Goal: Task Accomplishment & Management: Use online tool/utility

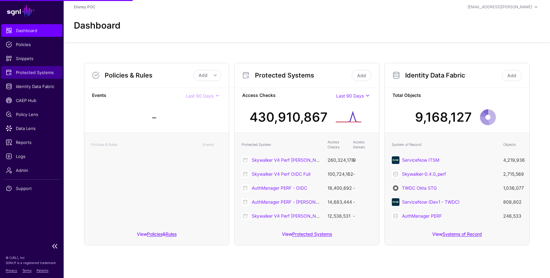
click at [25, 75] on span "Protected Systems" at bounding box center [32, 72] width 52 height 6
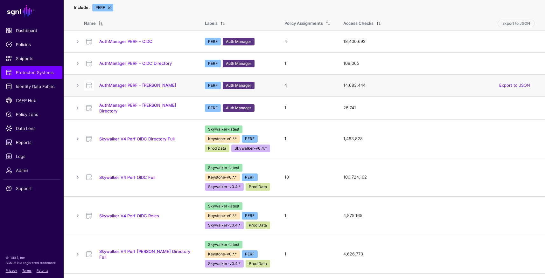
scroll to position [136, 0]
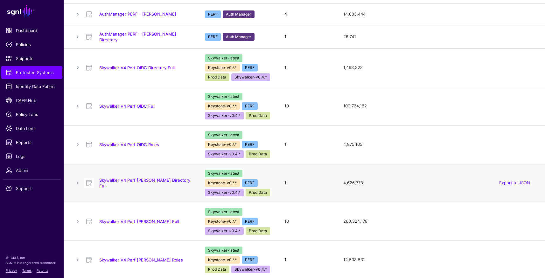
click at [147, 178] on div "Skywalker V4 Perf SAML Directory Full" at bounding box center [137, 182] width 113 height 11
click at [145, 67] on link "Skywalker V4 Perf OIDC Directory Full" at bounding box center [136, 67] width 75 height 5
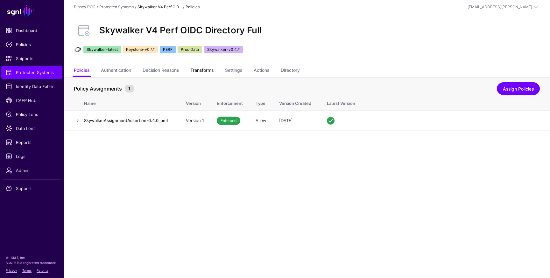
click at [199, 70] on link "Transforms" at bounding box center [201, 71] width 23 height 12
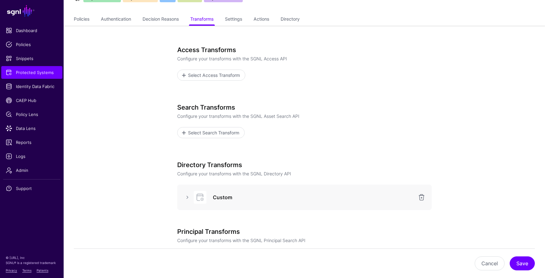
scroll to position [128, 0]
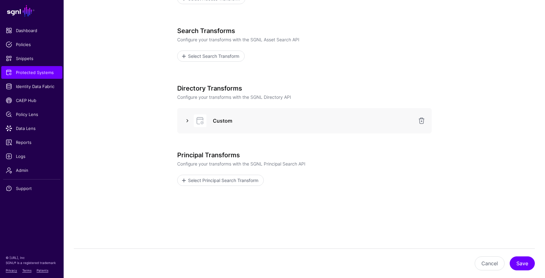
click at [187, 119] on link at bounding box center [188, 121] width 8 height 8
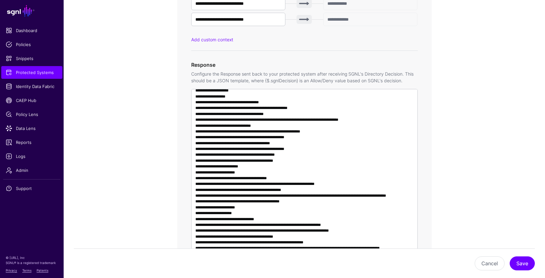
scroll to position [443, 0]
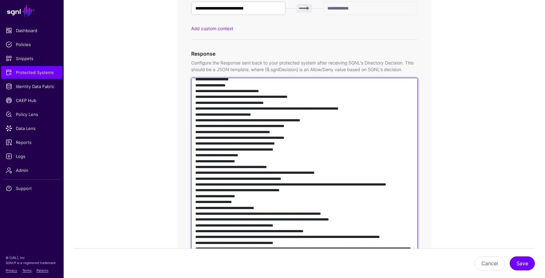
click at [307, 151] on textarea at bounding box center [304, 169] width 226 height 182
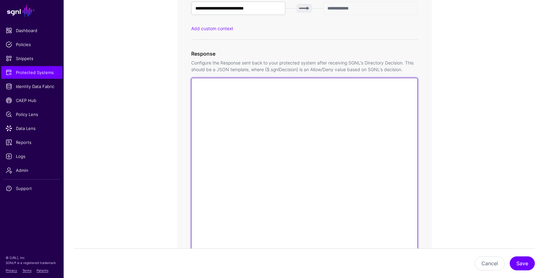
scroll to position [0, 0]
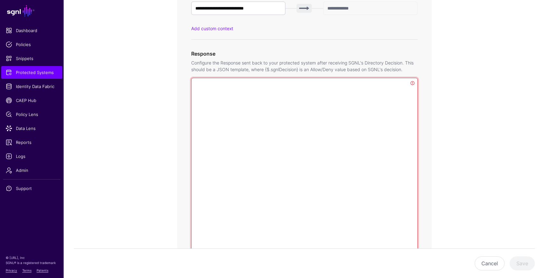
paste textarea "**********"
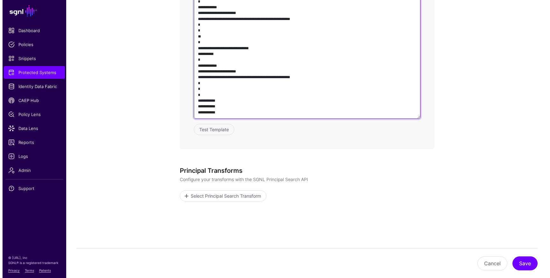
scroll to position [602, 0]
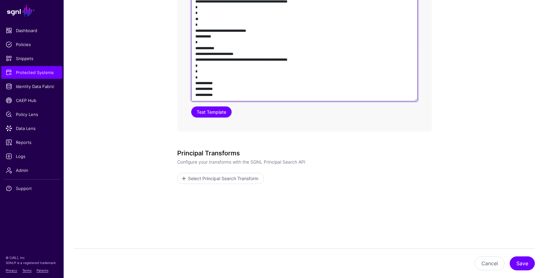
type textarea "**********"
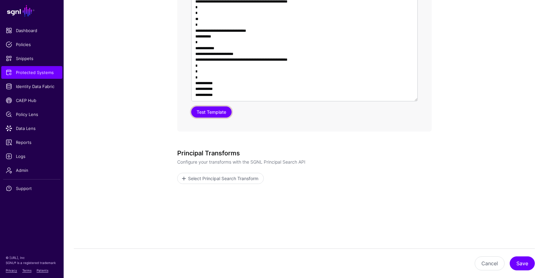
click at [214, 112] on button "Test Template" at bounding box center [211, 112] width 40 height 11
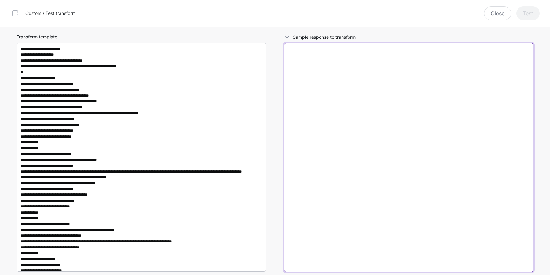
click at [386, 114] on textarea at bounding box center [408, 157] width 249 height 229
paste textarea "**********"
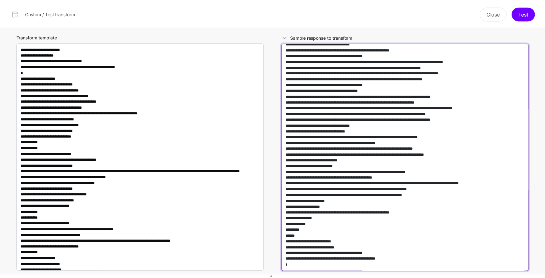
scroll to position [22673, 0]
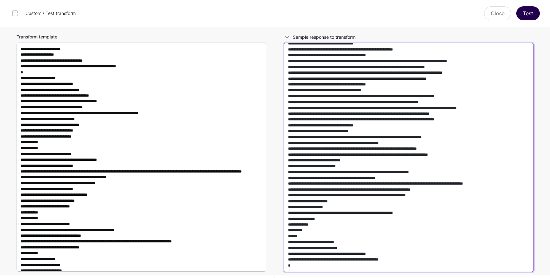
type textarea "**********"
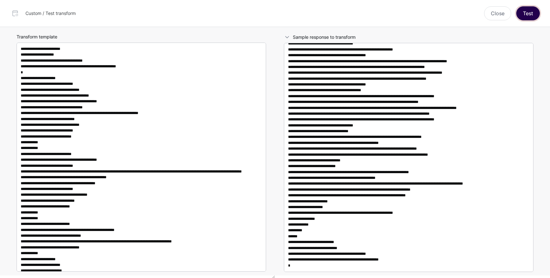
click at [528, 14] on button "Test" at bounding box center [528, 13] width 24 height 14
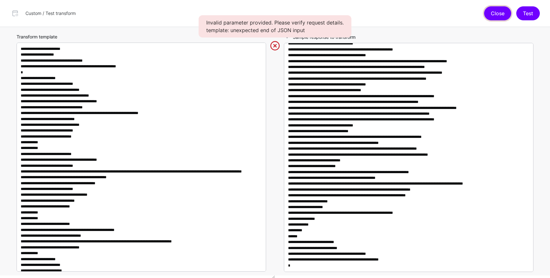
click at [491, 14] on button "Close" at bounding box center [497, 13] width 27 height 14
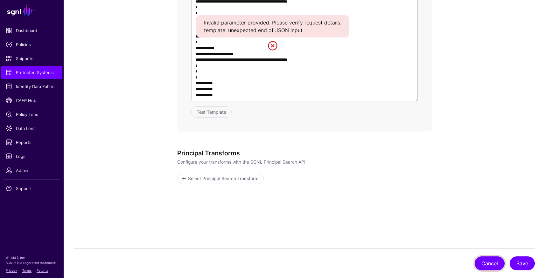
click at [486, 263] on button "Cancel" at bounding box center [490, 264] width 30 height 14
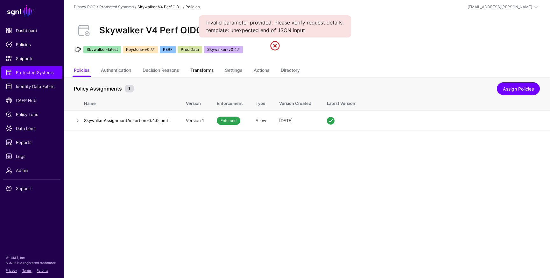
click at [195, 69] on link "Transforms" at bounding box center [201, 71] width 23 height 12
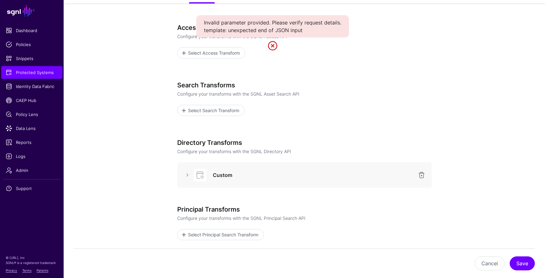
scroll to position [128, 0]
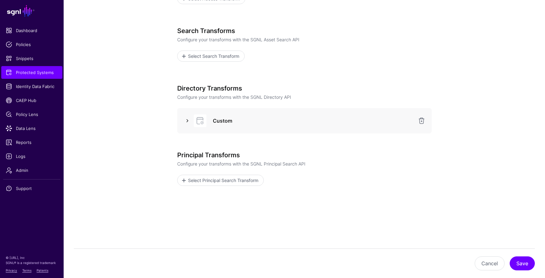
click at [187, 120] on link at bounding box center [188, 121] width 8 height 8
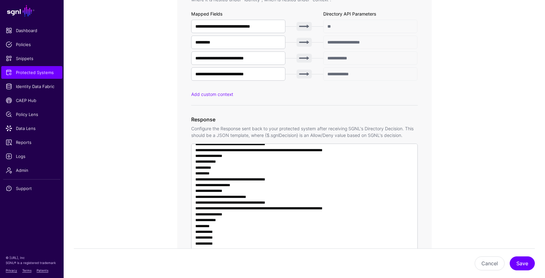
scroll to position [511, 0]
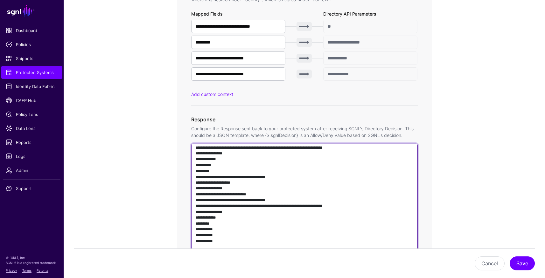
click at [377, 183] on textarea at bounding box center [304, 235] width 226 height 182
click at [375, 182] on textarea at bounding box center [304, 235] width 226 height 182
click at [376, 241] on textarea at bounding box center [304, 235] width 226 height 182
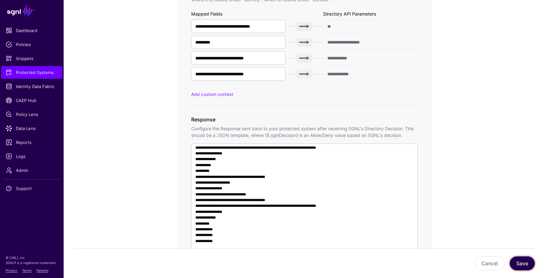
click at [520, 260] on button "Save" at bounding box center [522, 264] width 25 height 14
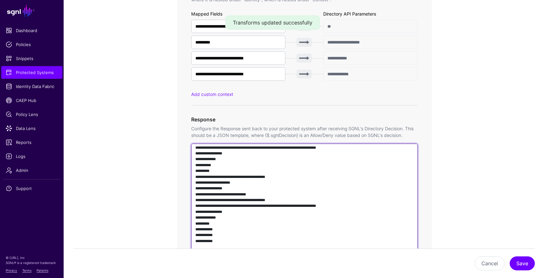
click at [349, 183] on textarea at bounding box center [304, 235] width 226 height 182
type textarea "**********"
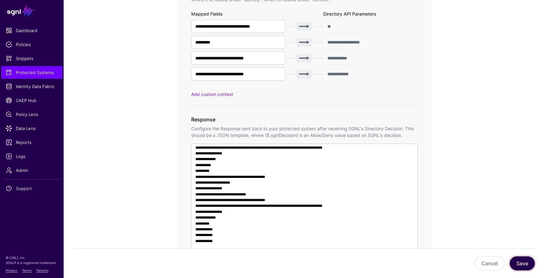
click at [521, 264] on button "Save" at bounding box center [522, 264] width 25 height 14
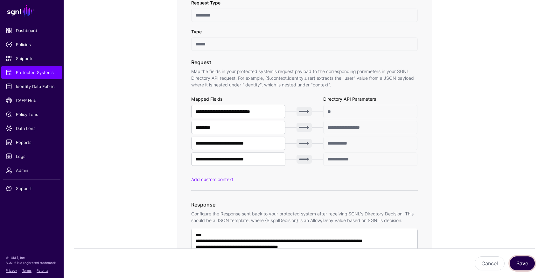
scroll to position [383, 0]
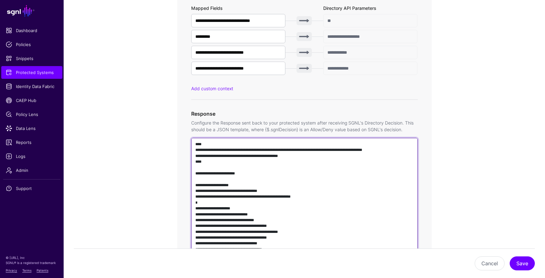
click at [275, 174] on textarea at bounding box center [304, 229] width 226 height 182
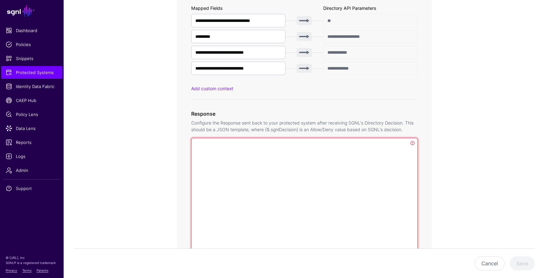
paste textarea "**********"
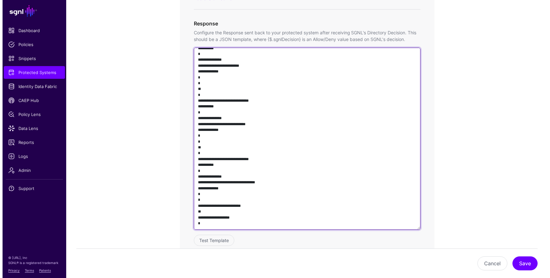
scroll to position [602, 0]
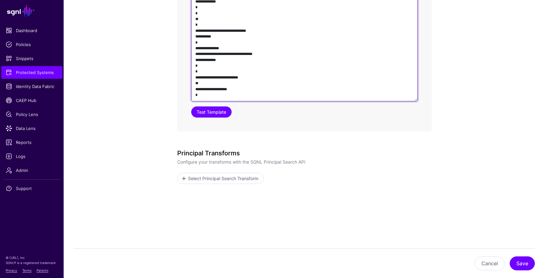
type textarea "**********"
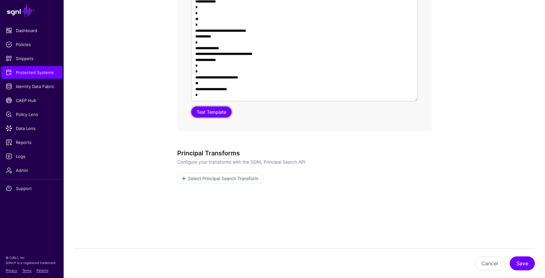
click at [204, 111] on button "Test Template" at bounding box center [211, 112] width 40 height 11
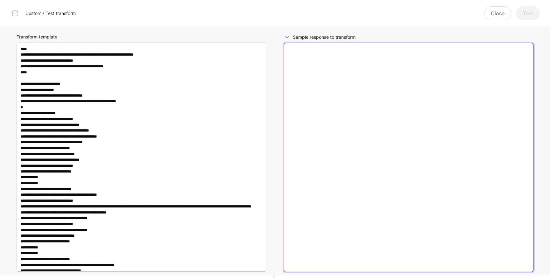
click at [417, 117] on textarea at bounding box center [408, 157] width 249 height 229
paste textarea "**********"
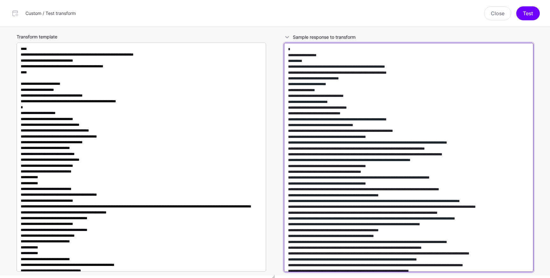
scroll to position [22669, 0]
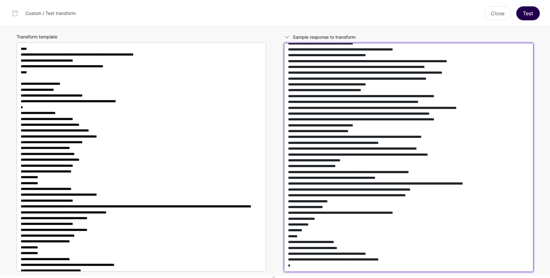
type textarea "**********"
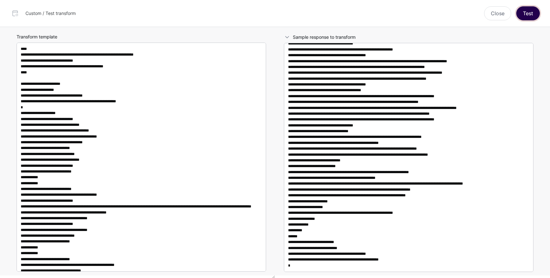
click at [525, 13] on button "Test" at bounding box center [528, 13] width 24 height 14
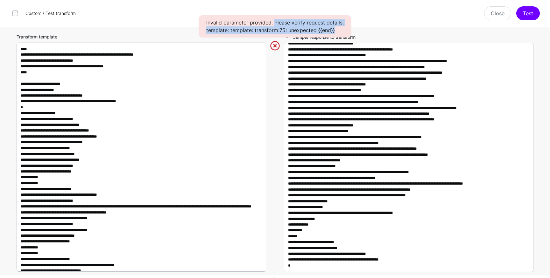
drag, startPoint x: 274, startPoint y: 22, endPoint x: 342, endPoint y: 33, distance: 69.2
click at [342, 33] on div "Invalid parameter provided. Please verify request details. template: template: …" at bounding box center [274, 26] width 153 height 22
copy div "Please verify request details. template: template: transform:75: unexpected {{e…"
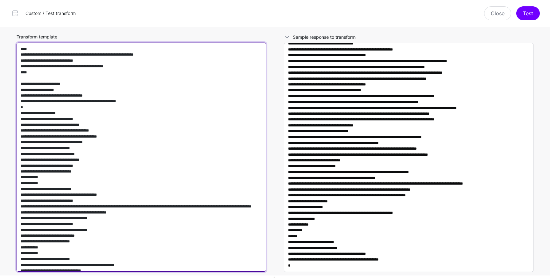
click at [181, 132] on textarea "Transform template" at bounding box center [141, 157] width 249 height 229
paste textarea
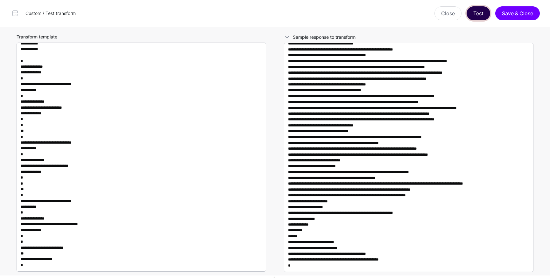
click at [475, 15] on button "Test" at bounding box center [478, 13] width 24 height 14
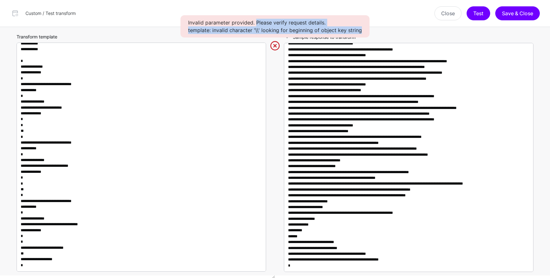
drag, startPoint x: 257, startPoint y: 22, endPoint x: 360, endPoint y: 31, distance: 103.4
click at [360, 31] on div "Invalid parameter provided. Please verify request details. template: invalid ch…" at bounding box center [274, 26] width 189 height 22
copy div "Please verify request details. template: invalid character '\\' looking for beg…"
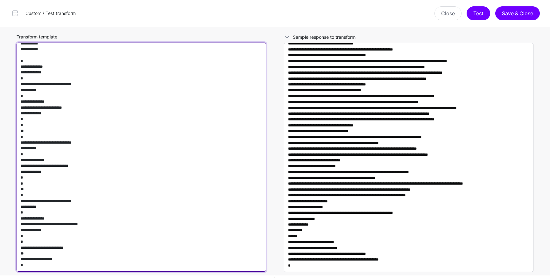
click at [152, 126] on textarea "Transform template" at bounding box center [141, 157] width 249 height 229
paste textarea "**********"
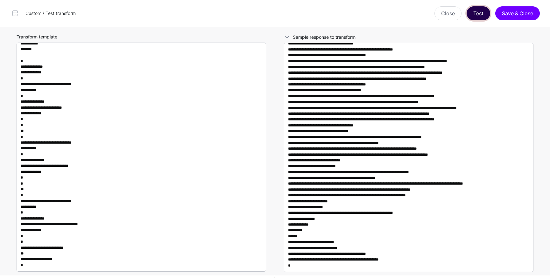
click at [477, 19] on button "Test" at bounding box center [478, 13] width 24 height 14
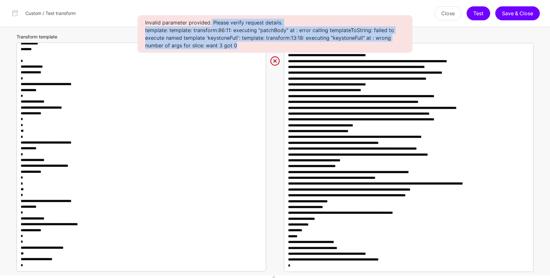
drag, startPoint x: 232, startPoint y: 43, endPoint x: 210, endPoint y: 23, distance: 29.3
click at [210, 23] on div "Invalid parameter provided. Please verify request details. template: template: …" at bounding box center [274, 34] width 275 height 38
copy div "Please verify request details. template: template: transform:86:11: executing "…"
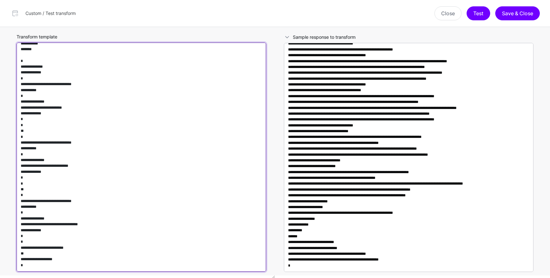
click at [157, 146] on textarea "Transform template" at bounding box center [141, 157] width 249 height 229
paste textarea "**********"
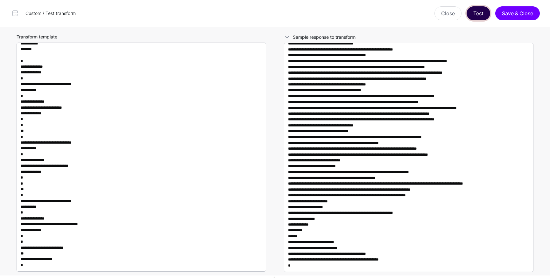
click at [477, 13] on button "Test" at bounding box center [478, 13] width 24 height 14
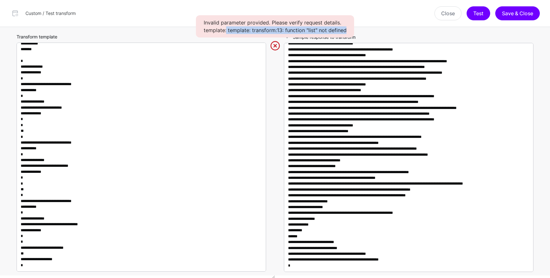
drag, startPoint x: 346, startPoint y: 31, endPoint x: 227, endPoint y: 30, distance: 119.3
click at [227, 30] on div "Invalid parameter provided. Please verify request details. template: template: …" at bounding box center [275, 26] width 158 height 22
copy div "template: transform:13: function "list" not defined"
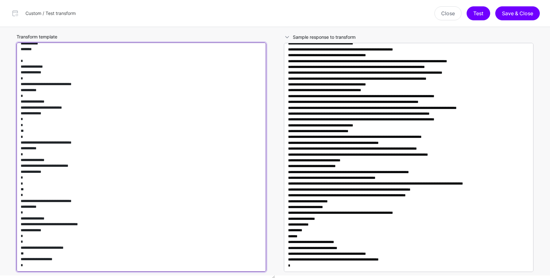
click at [238, 91] on textarea "Transform template" at bounding box center [141, 157] width 249 height 229
paste textarea "**********"
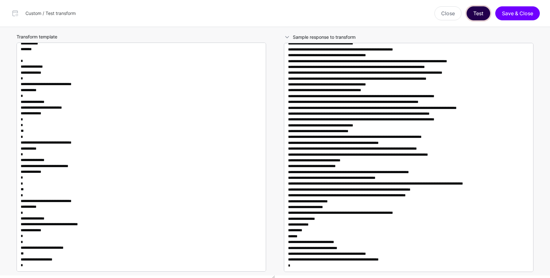
click at [479, 13] on button "Test" at bounding box center [478, 13] width 24 height 14
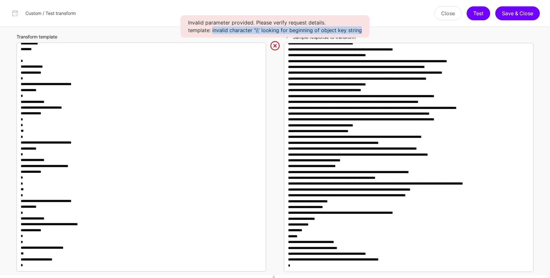
drag, startPoint x: 359, startPoint y: 31, endPoint x: 214, endPoint y: 30, distance: 145.4
click at [214, 30] on div "Invalid parameter provided. Please verify request details. template: invalid ch…" at bounding box center [274, 26] width 189 height 22
copy div "invalid character '\\' looking for beginning of object key string"
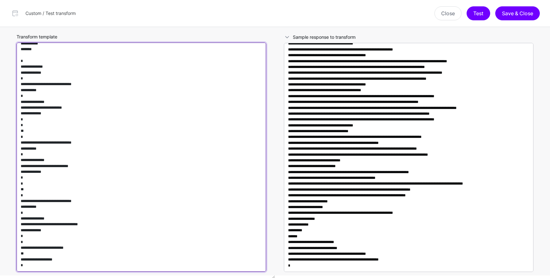
click at [160, 101] on textarea "Transform template" at bounding box center [141, 157] width 249 height 229
paste textarea
type textarea "**********"
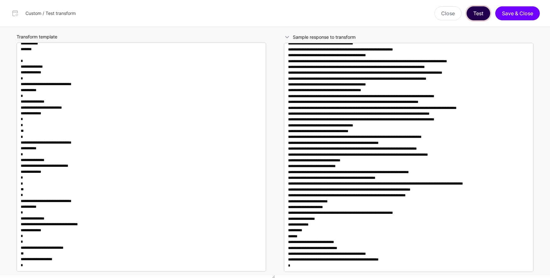
click at [480, 12] on button "Test" at bounding box center [478, 13] width 24 height 14
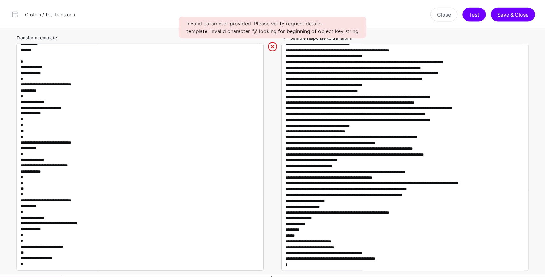
scroll to position [200, 0]
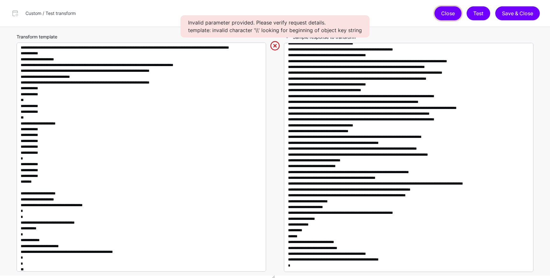
click at [445, 12] on button "Close" at bounding box center [447, 13] width 27 height 14
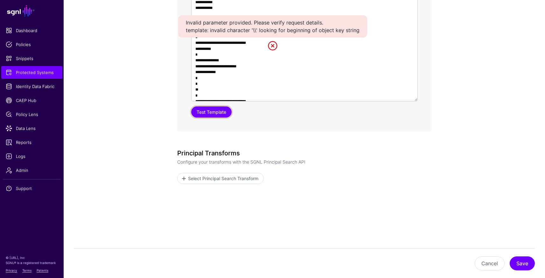
scroll to position [422, 0]
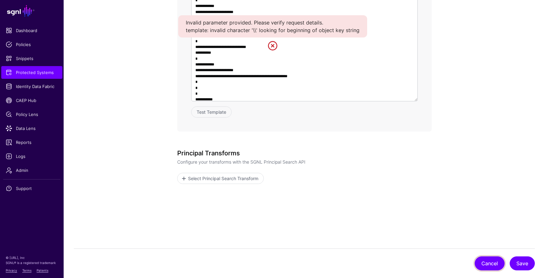
click at [489, 267] on button "Cancel" at bounding box center [490, 264] width 30 height 14
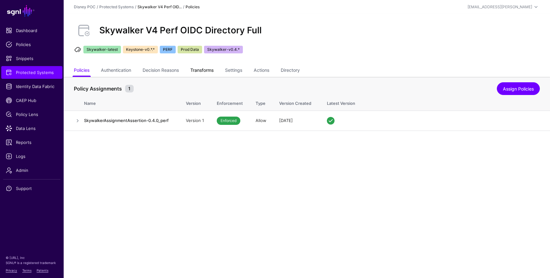
click at [195, 74] on link "Transforms" at bounding box center [201, 71] width 23 height 12
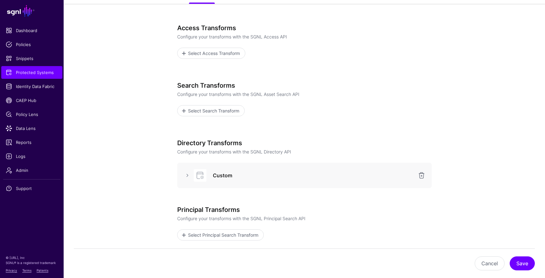
scroll to position [130, 0]
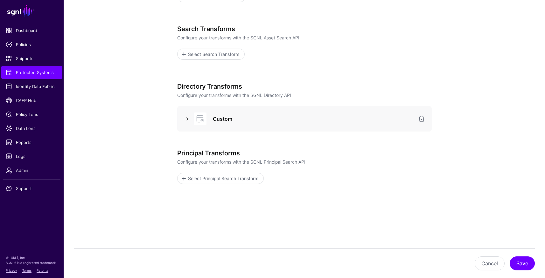
click at [184, 117] on link at bounding box center [188, 119] width 8 height 8
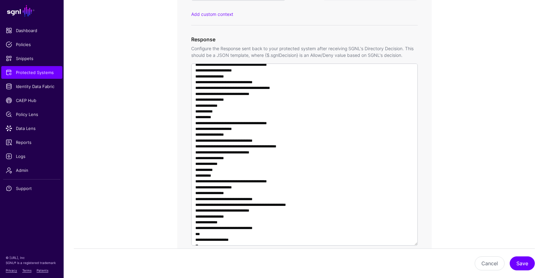
scroll to position [512, 0]
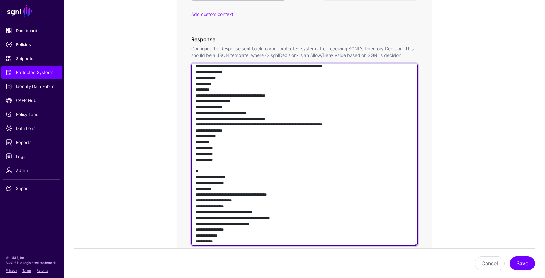
click at [277, 198] on textarea at bounding box center [304, 155] width 226 height 182
paste textarea "**********"
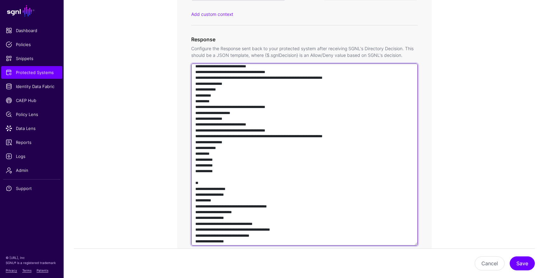
scroll to position [686, 0]
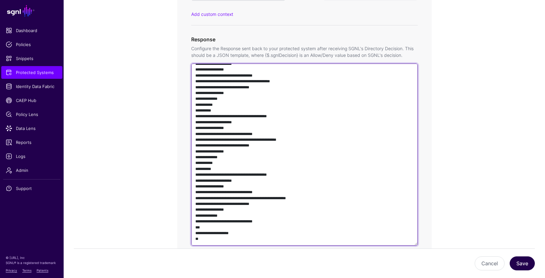
type textarea "**********"
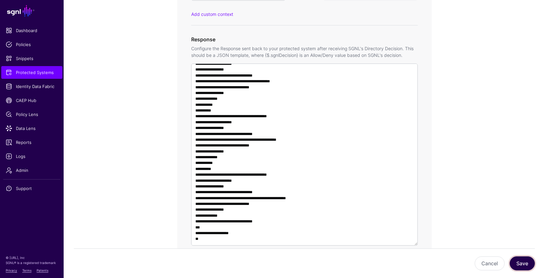
click at [523, 267] on button "Save" at bounding box center [522, 264] width 25 height 14
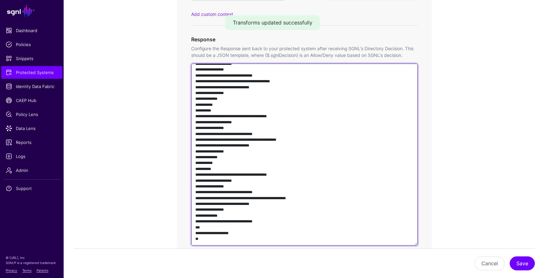
click at [357, 129] on textarea at bounding box center [304, 155] width 226 height 182
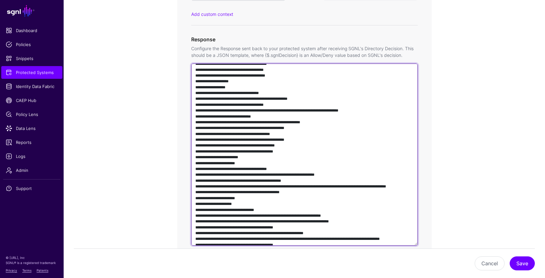
scroll to position [9, 0]
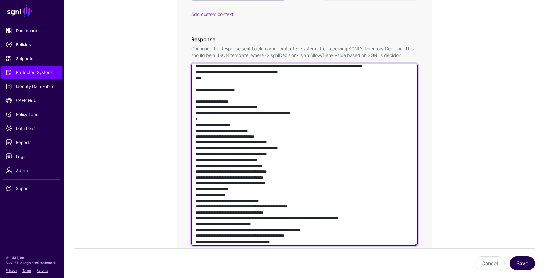
type textarea "**********"
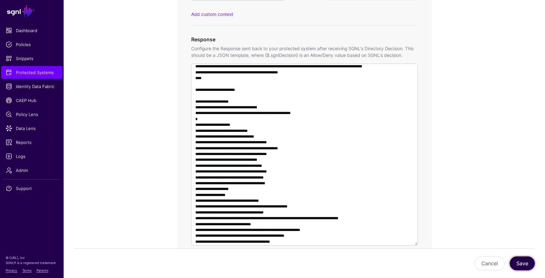
click at [522, 267] on button "Save" at bounding box center [522, 264] width 25 height 14
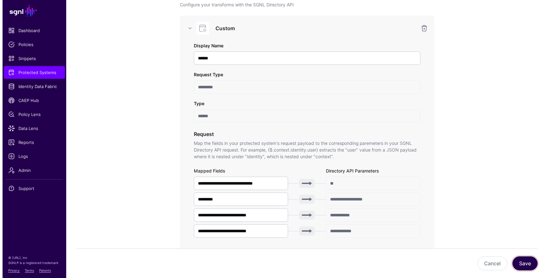
scroll to position [602, 0]
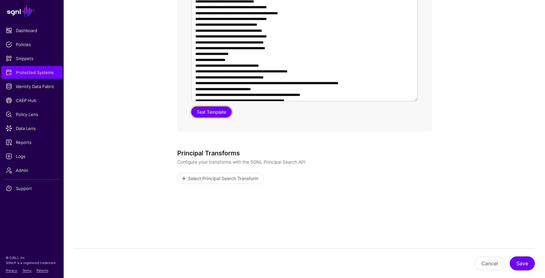
click at [211, 115] on button "Test Template" at bounding box center [211, 112] width 40 height 11
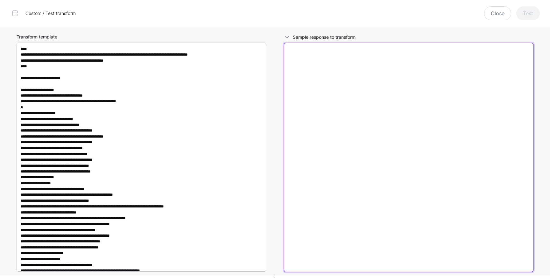
click at [357, 110] on textarea at bounding box center [408, 157] width 249 height 229
paste textarea "**********"
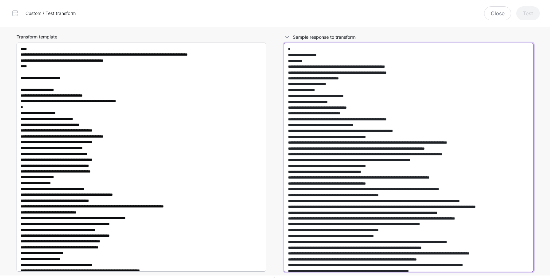
scroll to position [22669, 0]
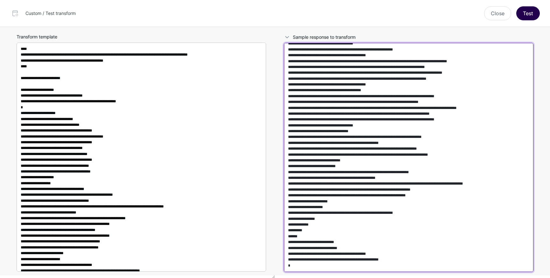
type textarea "**********"
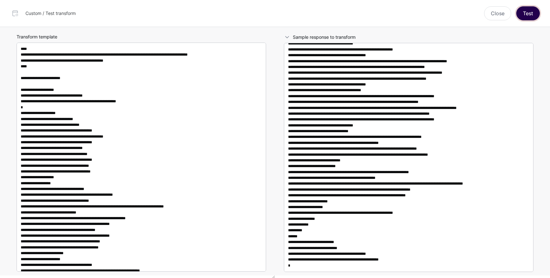
click at [532, 16] on button "Test" at bounding box center [528, 13] width 24 height 14
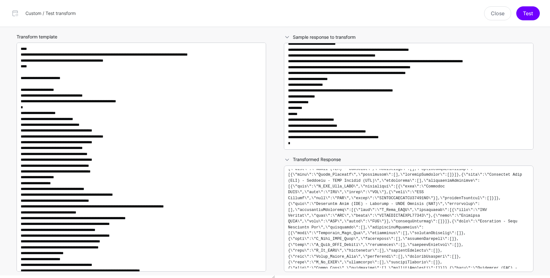
scroll to position [382, 0]
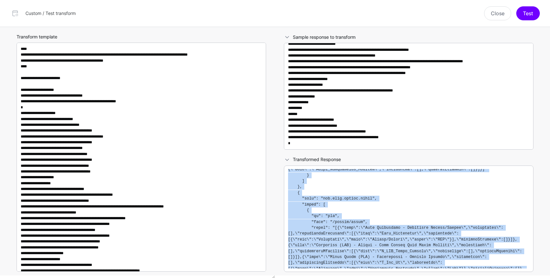
scroll to position [1262, 0]
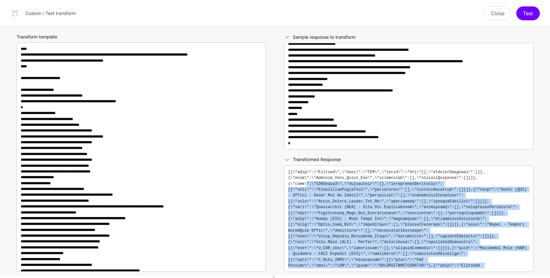
drag, startPoint x: 293, startPoint y: 266, endPoint x: 315, endPoint y: 191, distance: 78.5
click at [308, 191] on pre at bounding box center [408, 219] width 241 height 100
click at [318, 191] on code at bounding box center [409, 251] width 243 height 2687
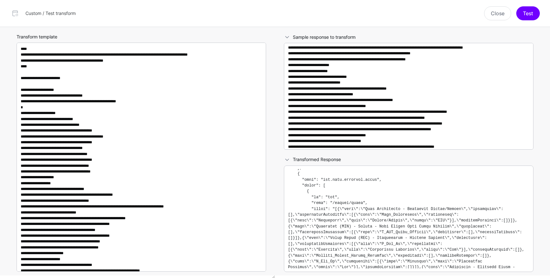
scroll to position [14106, 0]
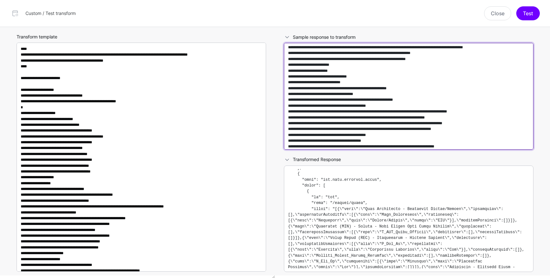
click at [422, 105] on textarea at bounding box center [408, 96] width 249 height 107
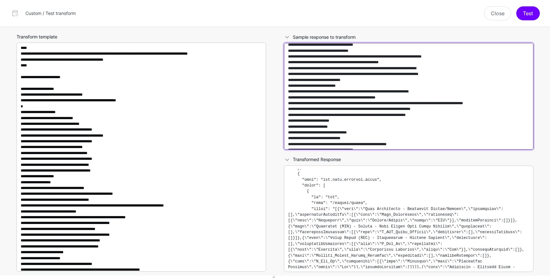
scroll to position [1, 0]
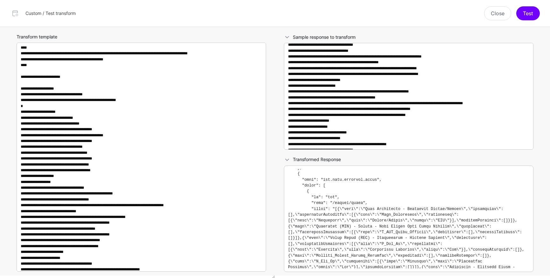
click at [398, 224] on pre at bounding box center [408, 219] width 241 height 100
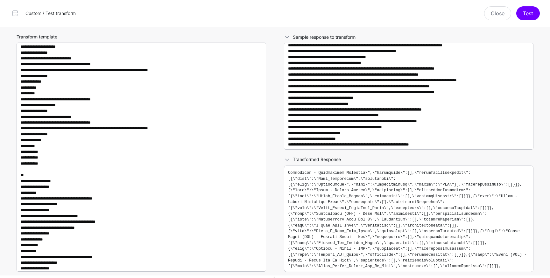
scroll to position [467, 0]
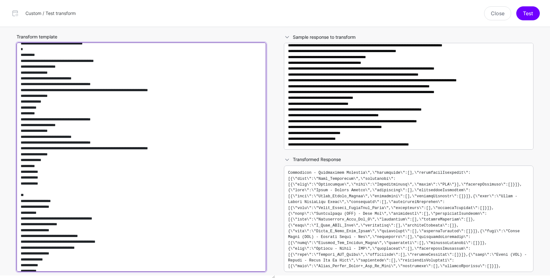
click at [200, 124] on textarea "Transform template" at bounding box center [141, 157] width 249 height 229
click at [201, 124] on textarea "Transform template" at bounding box center [141, 157] width 249 height 229
click at [201, 183] on textarea "Transform template" at bounding box center [141, 157] width 249 height 229
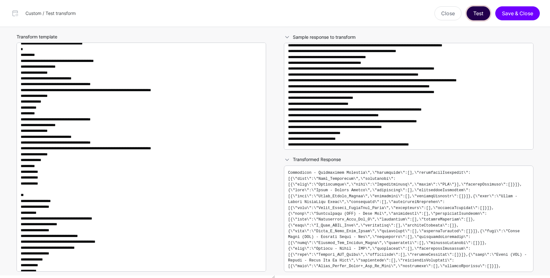
click at [474, 16] on button "Test" at bounding box center [478, 13] width 24 height 14
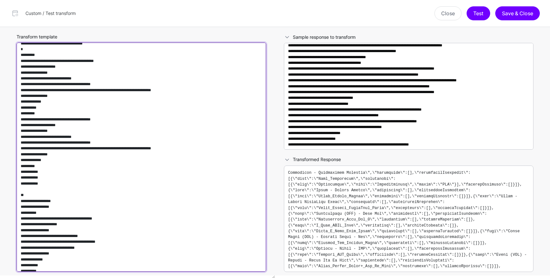
click at [201, 124] on textarea "Transform template" at bounding box center [141, 157] width 249 height 229
click at [199, 127] on textarea "Transform template" at bounding box center [141, 157] width 249 height 229
click at [199, 185] on textarea "Transform template" at bounding box center [141, 157] width 249 height 229
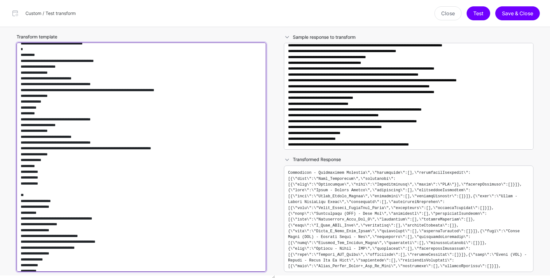
click at [199, 185] on textarea "Transform template" at bounding box center [141, 157] width 249 height 229
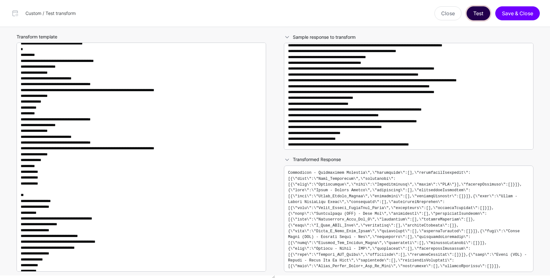
click at [472, 15] on button "Test" at bounding box center [478, 13] width 24 height 14
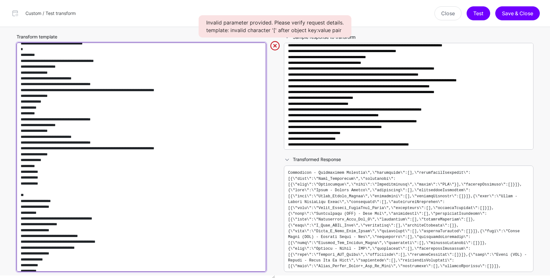
click at [209, 167] on textarea "Transform template" at bounding box center [141, 157] width 249 height 229
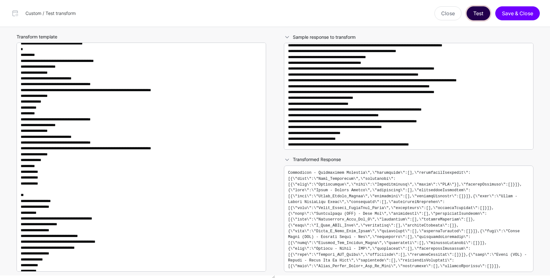
click at [484, 12] on button "Test" at bounding box center [478, 13] width 24 height 14
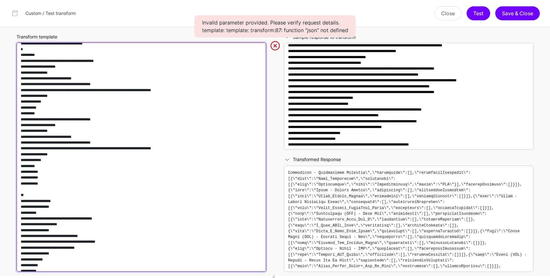
click at [207, 129] on textarea "Transform template" at bounding box center [141, 157] width 249 height 229
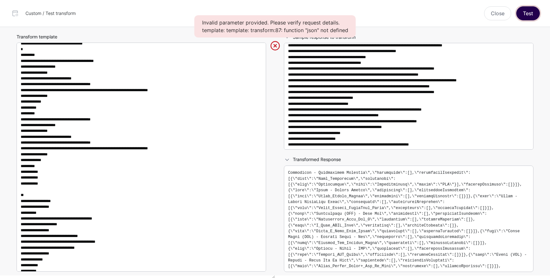
click at [528, 12] on button "Test" at bounding box center [528, 13] width 24 height 14
click at [523, 15] on button "Test" at bounding box center [528, 13] width 24 height 14
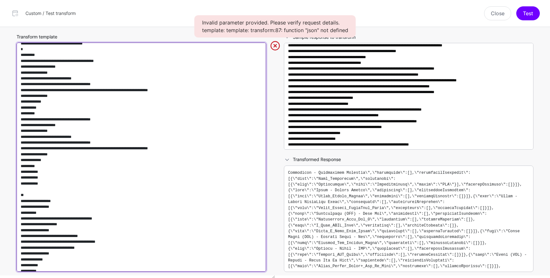
click at [230, 187] on textarea "Transform template" at bounding box center [141, 157] width 249 height 229
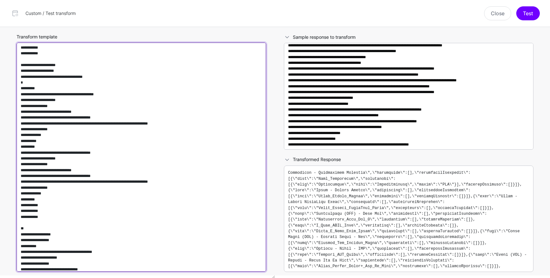
scroll to position [407, 0]
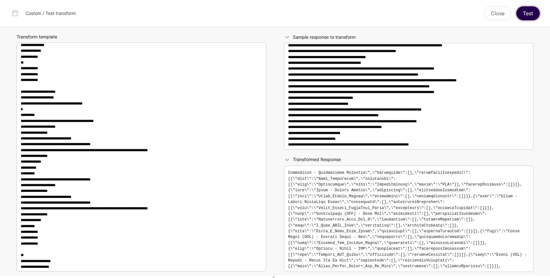
click at [525, 15] on button "Test" at bounding box center [528, 13] width 24 height 14
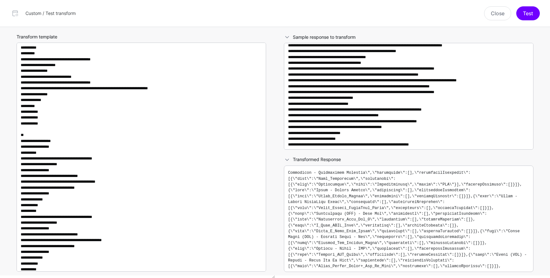
scroll to position [528, 0]
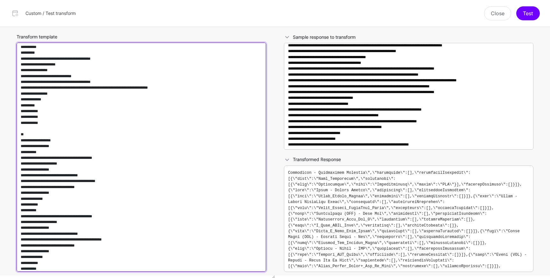
click at [202, 65] on textarea "Transform template" at bounding box center [141, 157] width 249 height 229
click at [201, 122] on textarea "Transform template" at bounding box center [141, 157] width 249 height 229
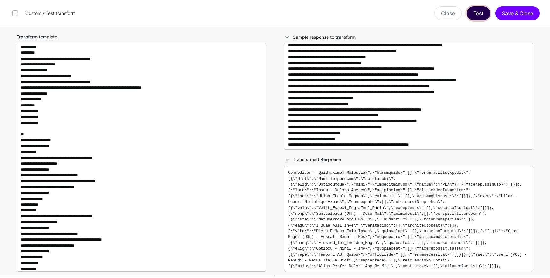
click at [484, 16] on button "Test" at bounding box center [478, 13] width 24 height 14
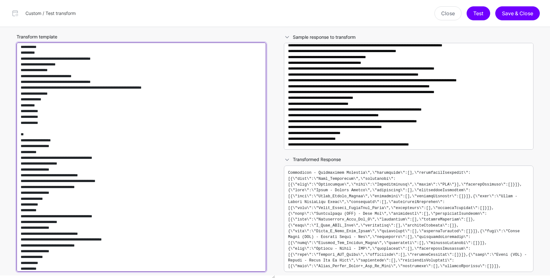
click at [199, 64] on textarea "Transform template" at bounding box center [141, 157] width 249 height 229
click at [203, 65] on textarea "Transform template" at bounding box center [141, 157] width 249 height 229
click at [90, 64] on textarea "Transform template" at bounding box center [141, 157] width 249 height 229
click at [91, 123] on textarea "Transform template" at bounding box center [141, 157] width 249 height 229
click at [200, 123] on textarea "Transform template" at bounding box center [141, 157] width 249 height 229
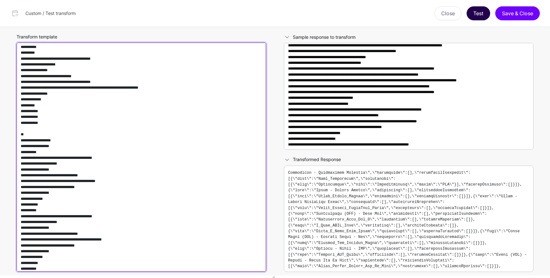
type textarea "**********"
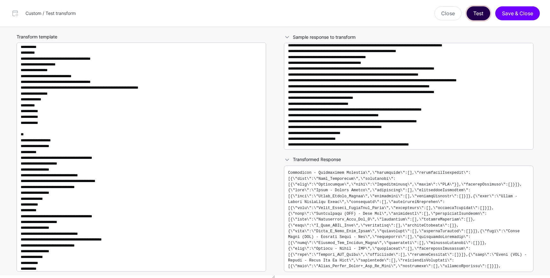
click at [482, 11] on button "Test" at bounding box center [478, 13] width 24 height 14
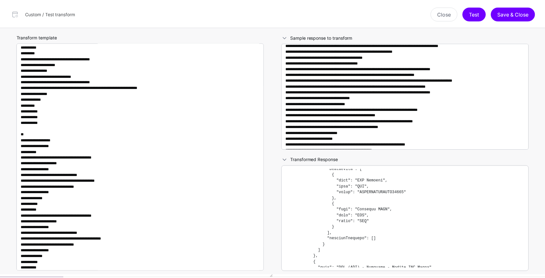
scroll to position [13018, 0]
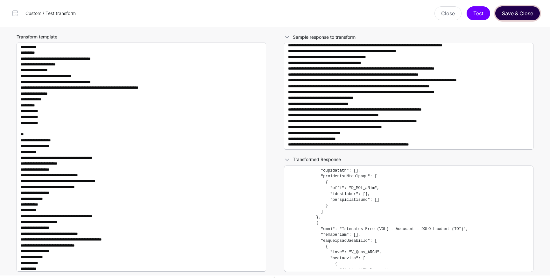
click at [513, 17] on button "Save & Close" at bounding box center [517, 13] width 45 height 14
type textarea "**********"
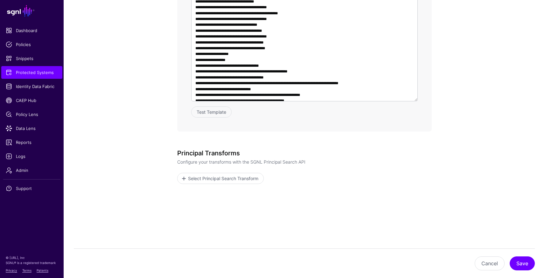
click at [510, 266] on div "Cancel Save" at bounding box center [304, 264] width 461 height 14
click at [514, 261] on button "Save" at bounding box center [522, 264] width 25 height 14
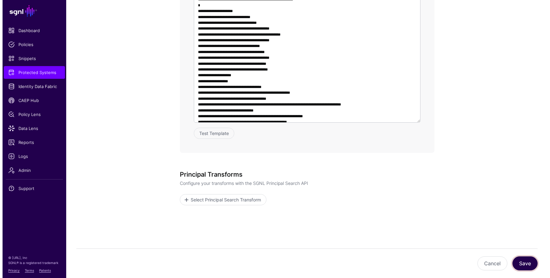
scroll to position [562, 0]
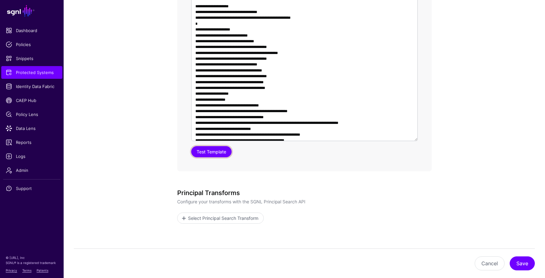
click at [202, 151] on button "Test Template" at bounding box center [211, 151] width 40 height 11
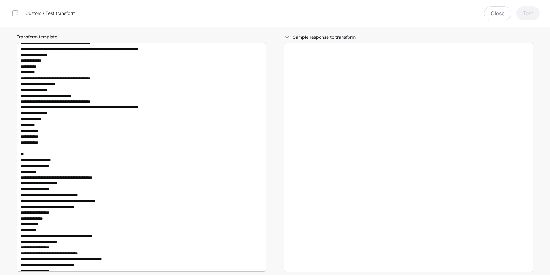
scroll to position [500, 0]
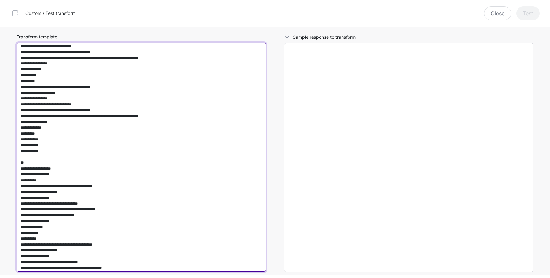
click at [188, 93] on textarea "Transform template" at bounding box center [141, 157] width 249 height 229
click at [187, 92] on textarea "Transform template" at bounding box center [141, 157] width 249 height 229
paste textarea "******"
click at [187, 149] on textarea "Transform template" at bounding box center [141, 157] width 249 height 229
paste textarea "******"
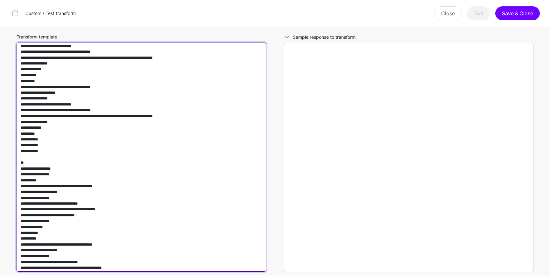
type textarea "**********"
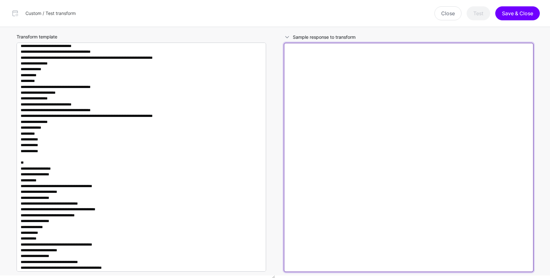
click at [406, 106] on textarea at bounding box center [408, 157] width 249 height 229
paste textarea "**********"
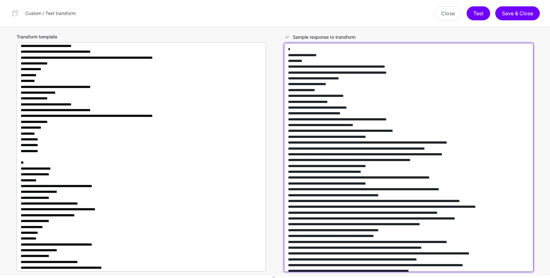
scroll to position [22669, 0]
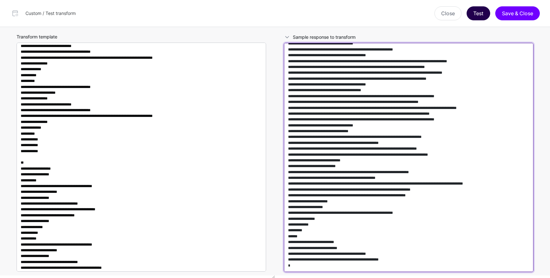
type textarea "**********"
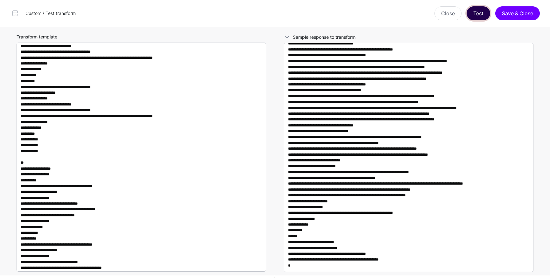
click at [481, 14] on button "Test" at bounding box center [478, 13] width 24 height 14
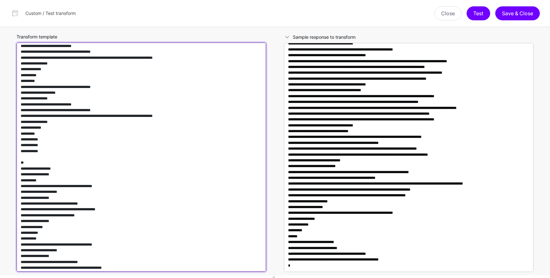
click at [202, 93] on textarea "Transform template" at bounding box center [141, 157] width 249 height 229
paste textarea
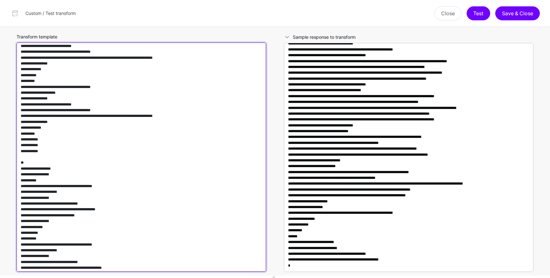
click at [202, 150] on textarea "Transform template" at bounding box center [141, 157] width 249 height 229
paste textarea
type textarea "**********"
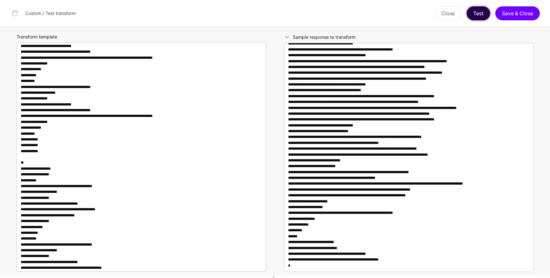
click at [477, 16] on button "Test" at bounding box center [478, 13] width 24 height 14
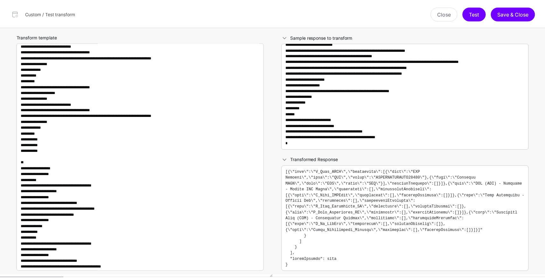
scroll to position [2600, 0]
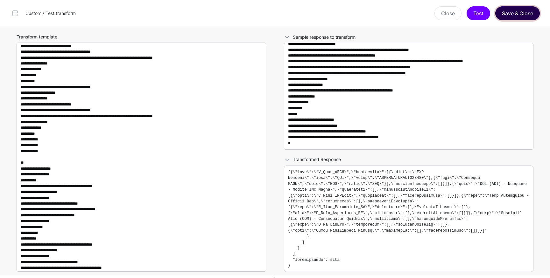
click at [517, 13] on button "Save & Close" at bounding box center [517, 13] width 45 height 14
type textarea "**********"
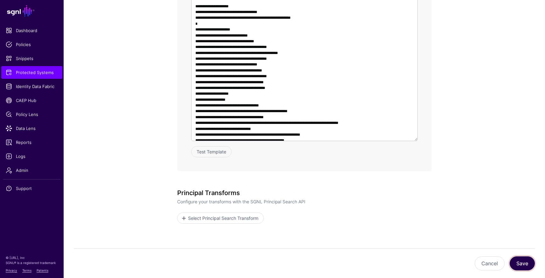
click at [517, 267] on button "Save" at bounding box center [522, 264] width 25 height 14
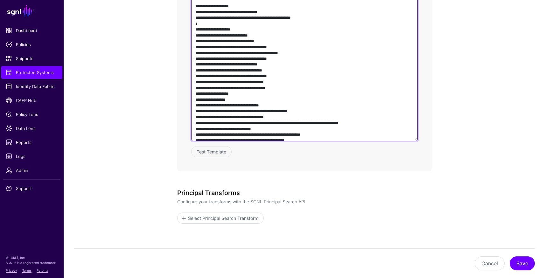
click at [363, 110] on textarea at bounding box center [304, 50] width 226 height 182
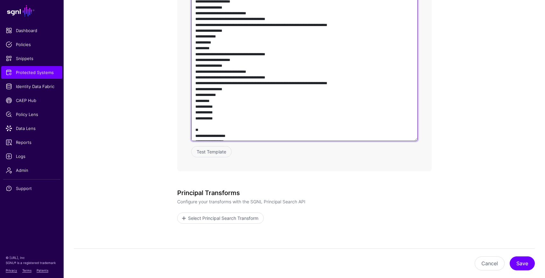
scroll to position [437, 0]
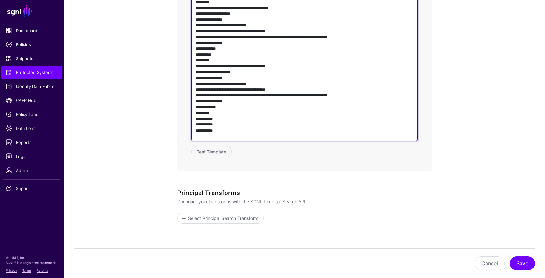
click at [303, 101] on textarea at bounding box center [304, 50] width 226 height 182
click at [307, 132] on textarea at bounding box center [304, 50] width 226 height 182
drag, startPoint x: 379, startPoint y: 130, endPoint x: 160, endPoint y: 130, distance: 219.2
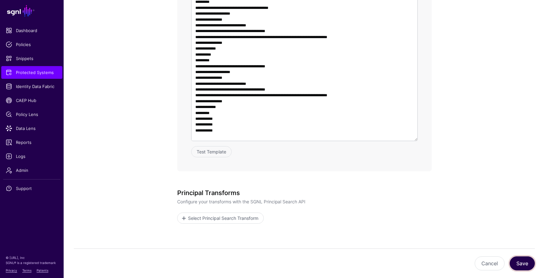
click at [524, 264] on button "Save" at bounding box center [522, 264] width 25 height 14
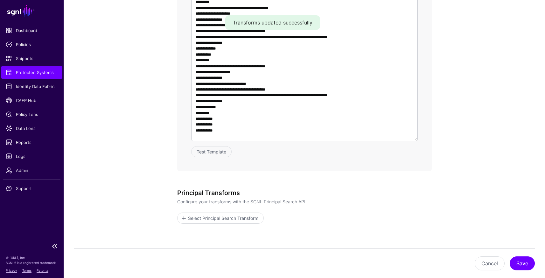
click at [34, 73] on span "Protected Systems" at bounding box center [32, 72] width 52 height 6
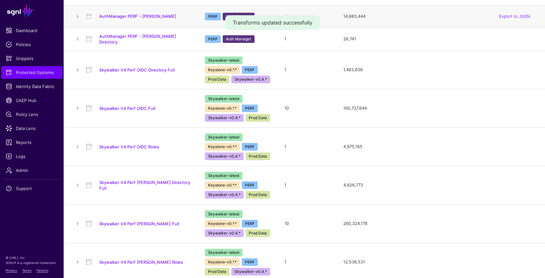
scroll to position [136, 0]
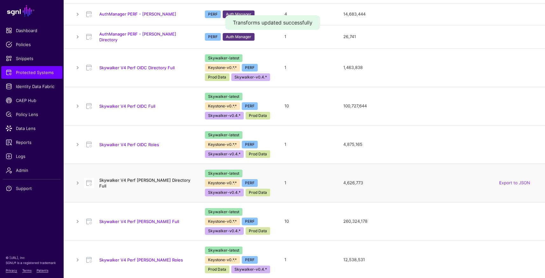
click at [154, 183] on link "Skywalker V4 Perf SAML Directory Full" at bounding box center [144, 183] width 91 height 11
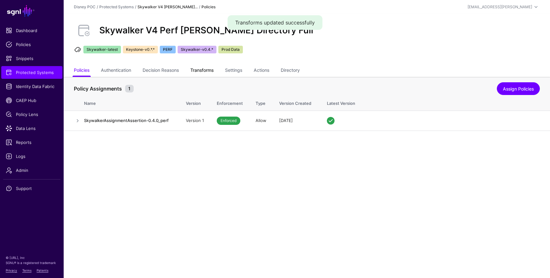
click at [201, 70] on link "Transforms" at bounding box center [201, 71] width 23 height 12
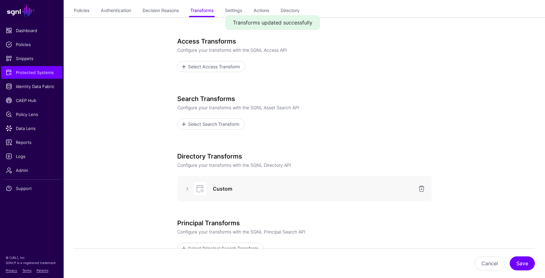
scroll to position [130, 0]
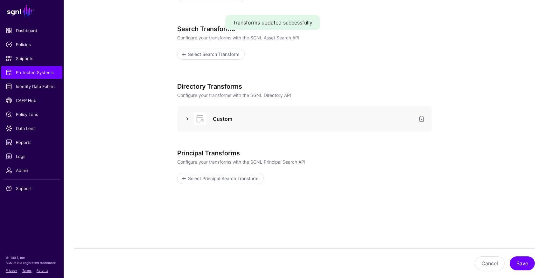
click at [187, 119] on link at bounding box center [188, 119] width 8 height 8
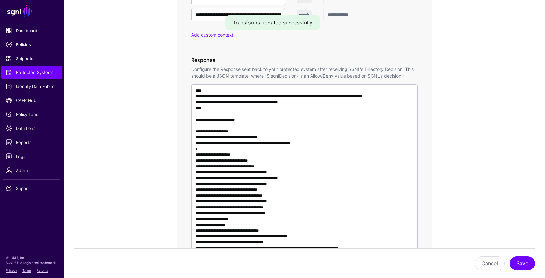
scroll to position [438, 0]
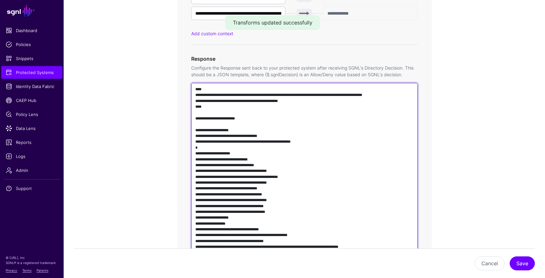
click at [268, 141] on textarea at bounding box center [304, 174] width 226 height 182
paste textarea "***"
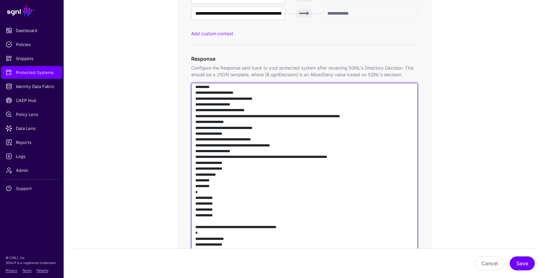
scroll to position [502, 0]
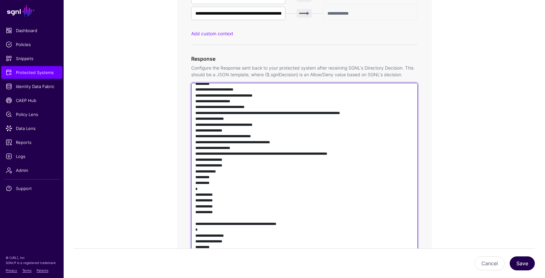
type textarea "**********"
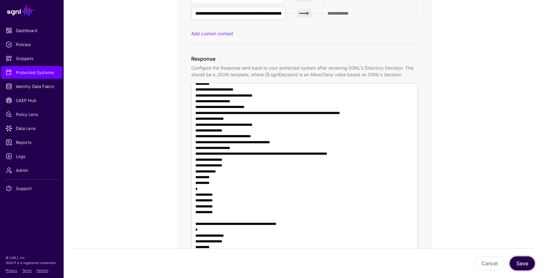
click at [527, 269] on button "Save" at bounding box center [522, 264] width 25 height 14
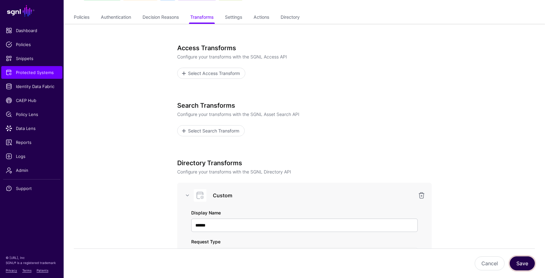
scroll to position [0, 0]
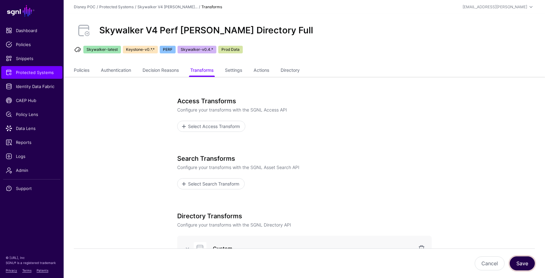
click at [521, 263] on button "Save" at bounding box center [522, 264] width 25 height 14
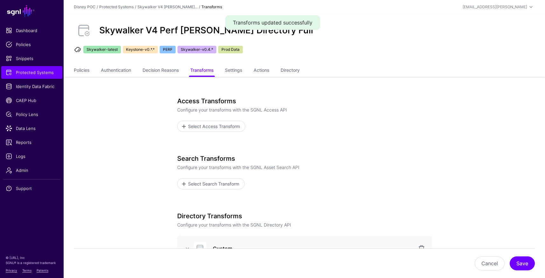
click at [338, 132] on div "Select Access Transform" at bounding box center [304, 126] width 254 height 11
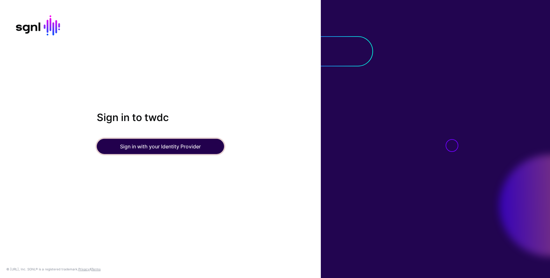
click at [169, 149] on button "Sign in with your Identity Provider" at bounding box center [160, 146] width 127 height 15
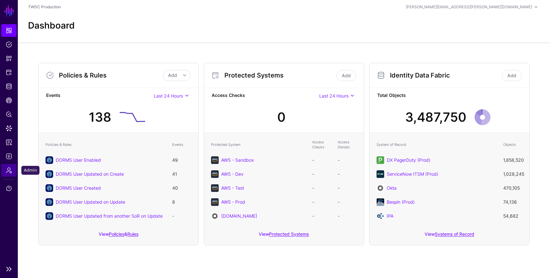
click at [9, 169] on span "Admin" at bounding box center [9, 170] width 6 height 6
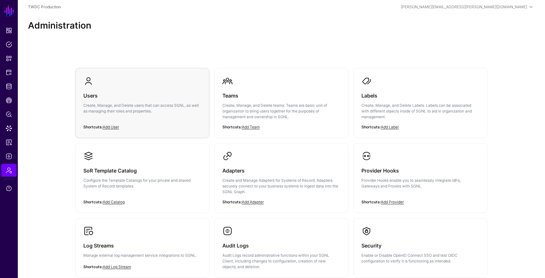
click at [121, 108] on p "Create, Manage, and Delete users that can access SGNL, as well as managing thei…" at bounding box center [142, 108] width 118 height 11
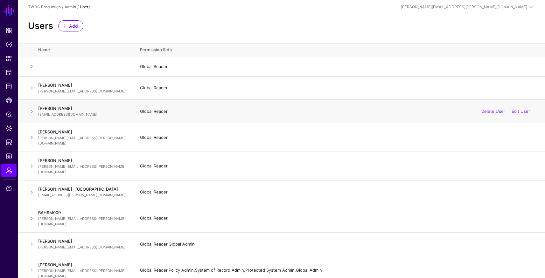
scroll to position [1, 0]
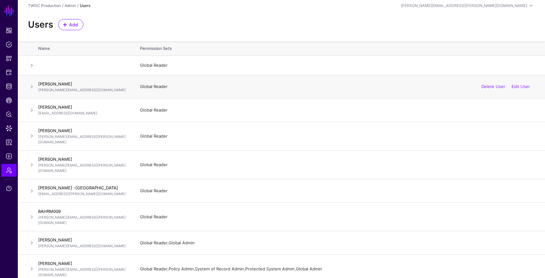
click at [31, 87] on span at bounding box center [32, 87] width 8 height 8
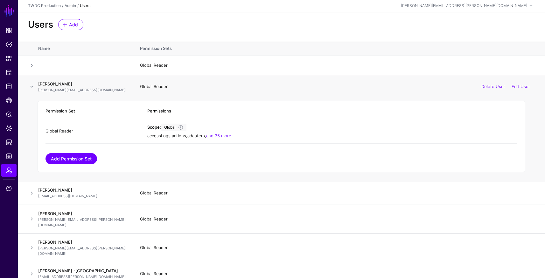
click at [73, 155] on link "Add Permission Set" at bounding box center [71, 158] width 52 height 11
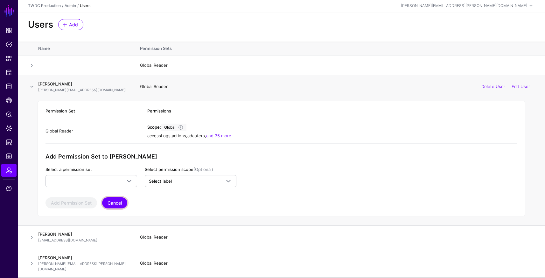
click at [118, 208] on button "Cancel" at bounding box center [114, 203] width 25 height 11
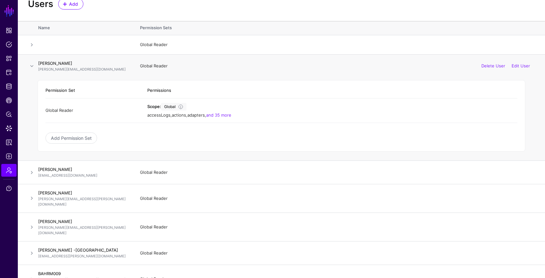
scroll to position [0, 0]
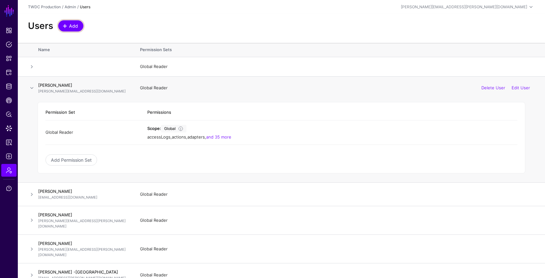
click at [73, 24] on span "Add" at bounding box center [73, 26] width 10 height 7
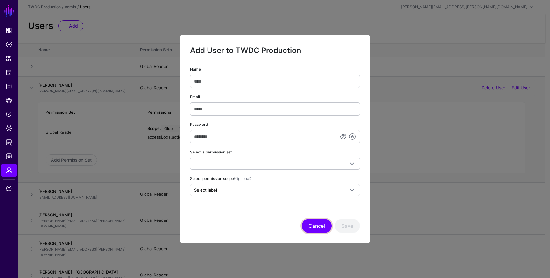
click at [310, 226] on button "Cancel" at bounding box center [317, 226] width 30 height 14
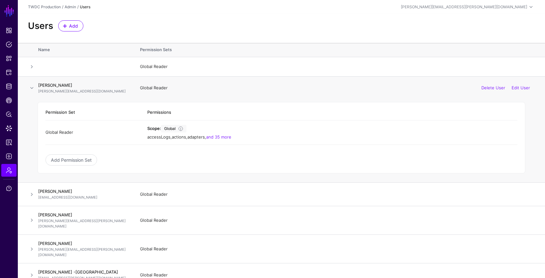
click at [28, 86] on span at bounding box center [32, 88] width 8 height 8
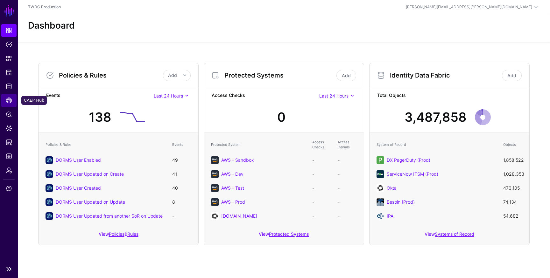
click at [10, 97] on span "CAEP Hub" at bounding box center [9, 100] width 6 height 6
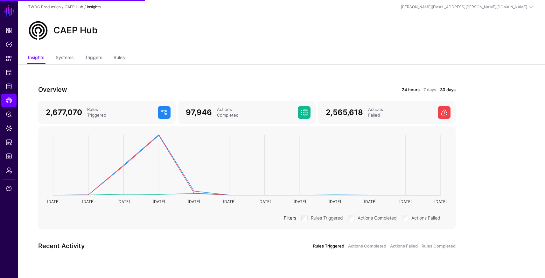
click at [408, 89] on link "24 hours" at bounding box center [411, 90] width 18 height 6
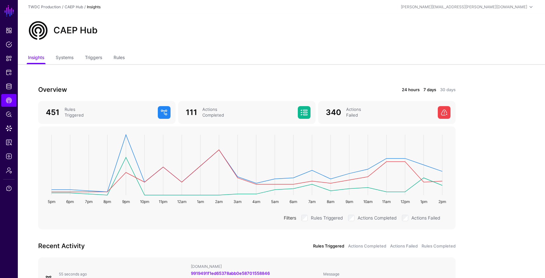
click at [426, 89] on link "7 days" at bounding box center [429, 90] width 13 height 6
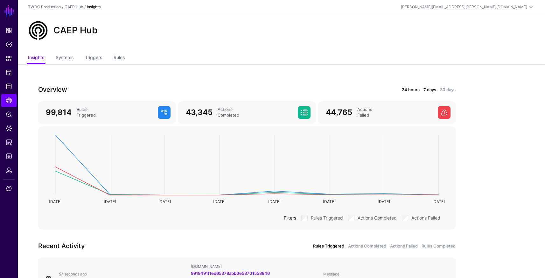
click at [404, 90] on link "24 hours" at bounding box center [411, 90] width 18 height 6
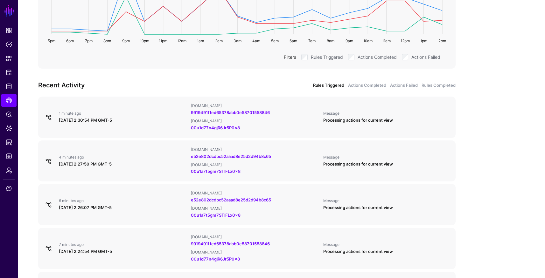
scroll to position [9, 0]
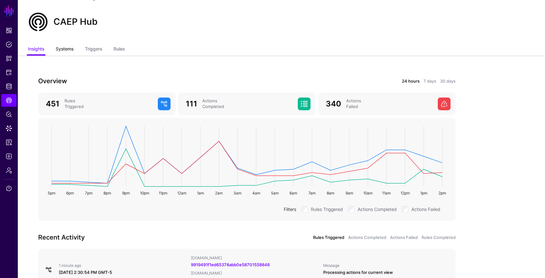
click at [66, 48] on link "Systems" at bounding box center [65, 50] width 18 height 12
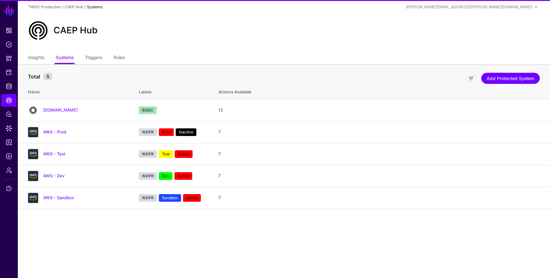
drag, startPoint x: 31, startPoint y: 59, endPoint x: 47, endPoint y: 58, distance: 15.3
click at [32, 59] on link "Insights" at bounding box center [36, 58] width 16 height 12
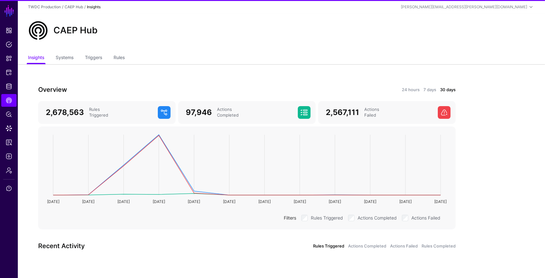
click at [426, 86] on div "24 hours 7 days 30 days" at bounding box center [353, 89] width 205 height 7
click at [428, 89] on link "7 days" at bounding box center [429, 90] width 13 height 6
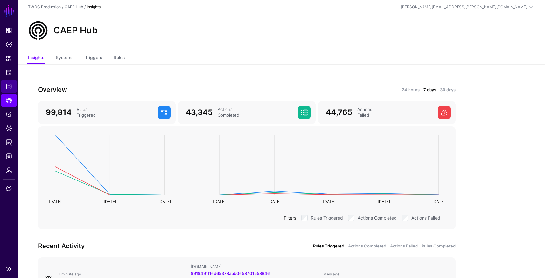
click at [8, 90] on link "Identity Data Fabric" at bounding box center [8, 86] width 15 height 13
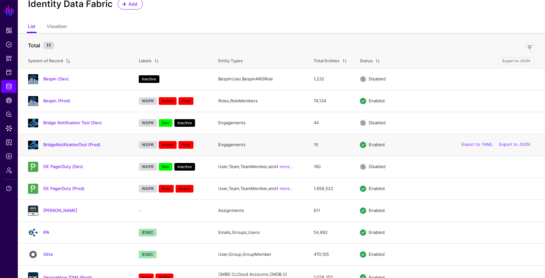
scroll to position [56, 0]
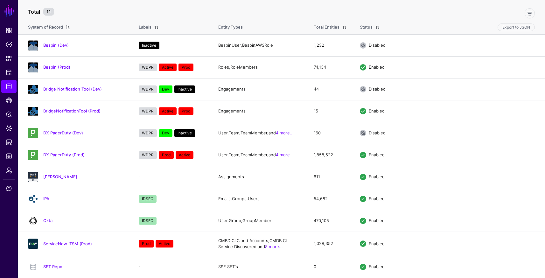
drag, startPoint x: 76, startPoint y: 243, endPoint x: 81, endPoint y: 241, distance: 5.1
click at [76, 243] on link "ServiceNow ITSM (Prod)" at bounding box center [67, 243] width 49 height 5
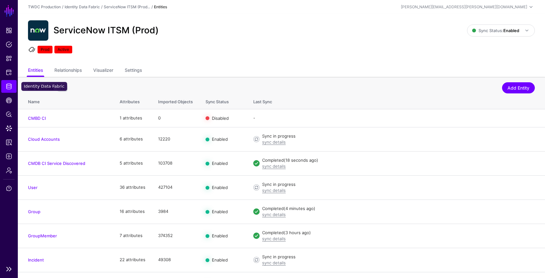
click at [6, 89] on span "Identity Data Fabric" at bounding box center [9, 86] width 6 height 6
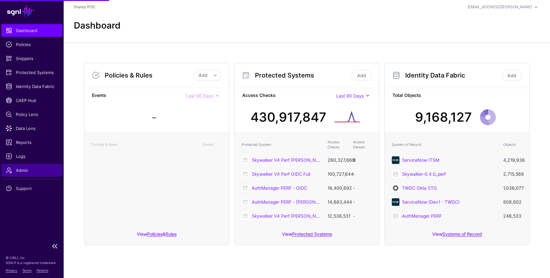
click at [28, 168] on span "Admin" at bounding box center [32, 170] width 52 height 6
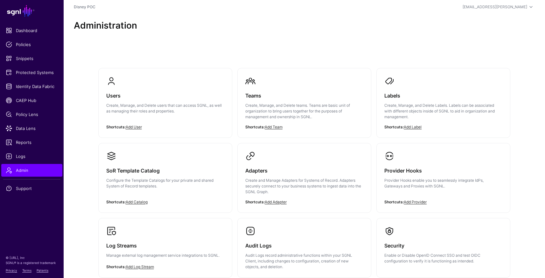
click at [115, 230] on span at bounding box center [111, 231] width 10 height 10
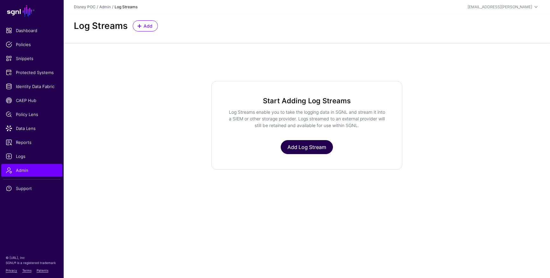
click at [309, 150] on link "Add Log Stream" at bounding box center [307, 147] width 52 height 14
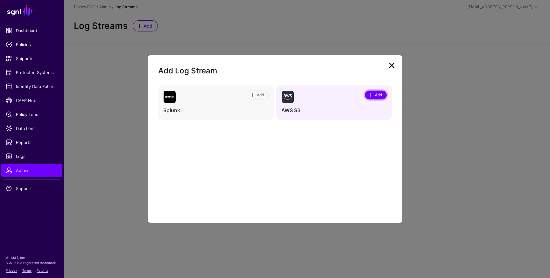
click at [370, 94] on span at bounding box center [370, 95] width 5 height 5
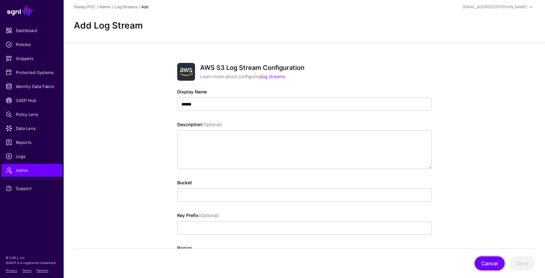
click at [488, 265] on button "Cancel" at bounding box center [490, 264] width 30 height 14
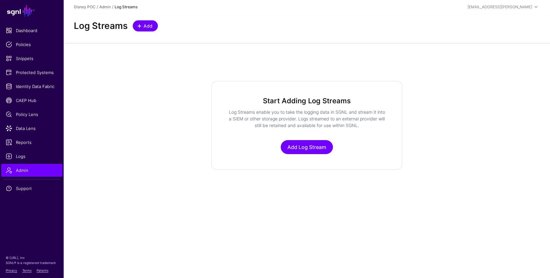
click at [143, 22] on link "Add" at bounding box center [145, 25] width 25 height 11
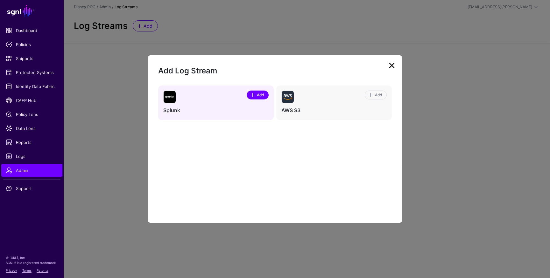
click at [255, 95] on span at bounding box center [253, 95] width 5 height 5
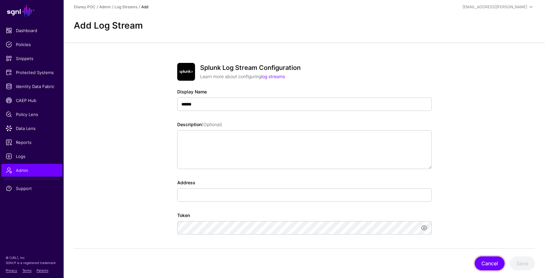
click at [485, 259] on button "Cancel" at bounding box center [490, 264] width 30 height 14
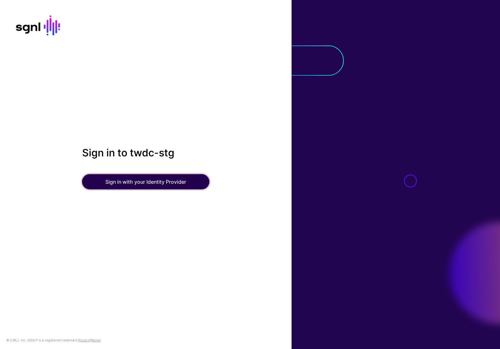
click at [143, 186] on button "Sign in with your Identity Provider" at bounding box center [145, 181] width 127 height 15
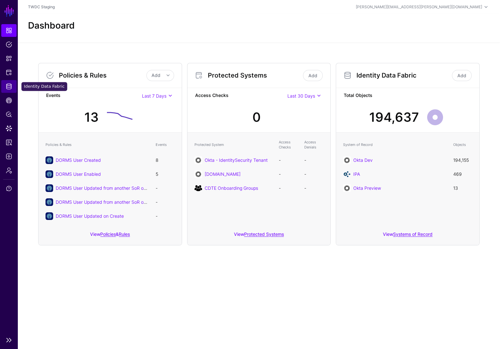
click at [10, 87] on span "Identity Data Fabric" at bounding box center [9, 86] width 6 height 6
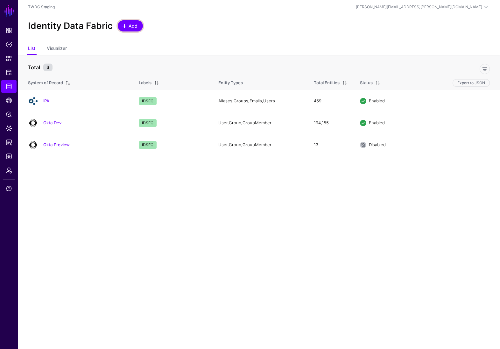
click at [126, 24] on span at bounding box center [124, 26] width 5 height 5
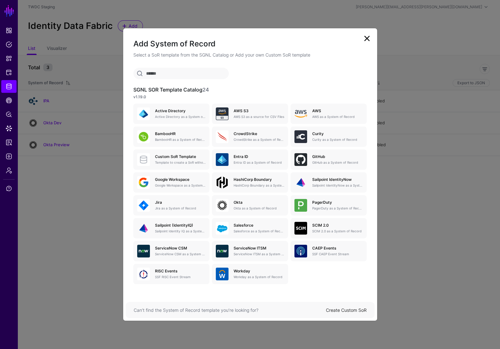
click at [350, 311] on link "Create Custom SoR" at bounding box center [346, 310] width 41 height 5
